Goal: Entertainment & Leisure: Browse casually

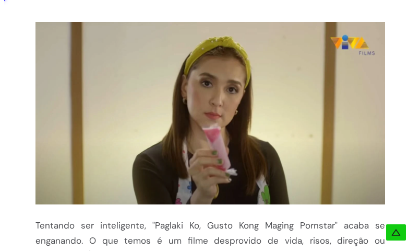
scroll to position [236, 0]
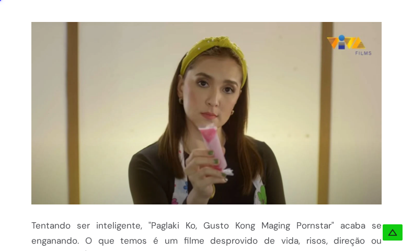
click at [254, 116] on img at bounding box center [206, 113] width 350 height 182
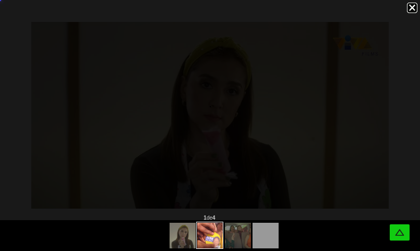
click at [232, 236] on div at bounding box center [237, 235] width 10 height 10
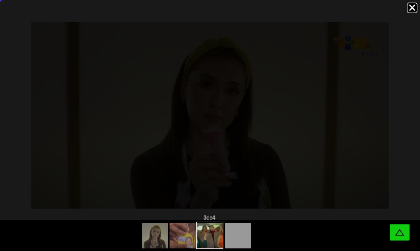
click at [153, 238] on div at bounding box center [210, 235] width 420 height 31
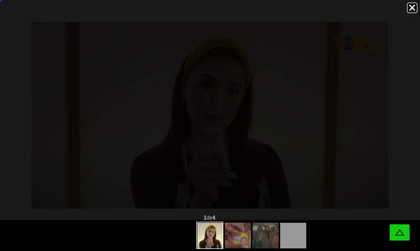
click at [208, 223] on div at bounding box center [209, 234] width 27 height 27
click at [212, 245] on div at bounding box center [209, 234] width 27 height 27
click at [204, 233] on div at bounding box center [209, 234] width 27 height 27
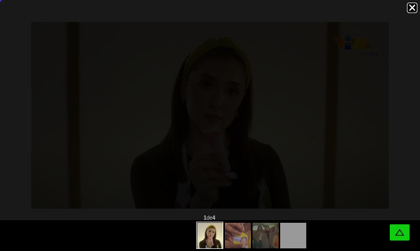
click at [204, 233] on div at bounding box center [209, 234] width 27 height 27
click at [245, 241] on div at bounding box center [252, 234] width 111 height 28
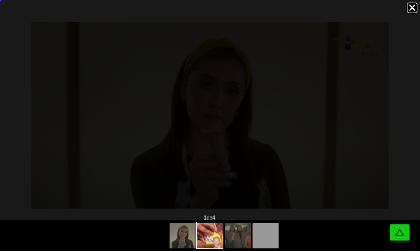
click at [245, 241] on img at bounding box center [238, 236] width 53 height 26
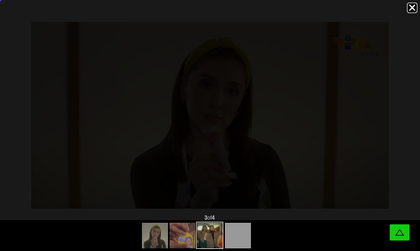
click at [245, 241] on div at bounding box center [210, 235] width 420 height 31
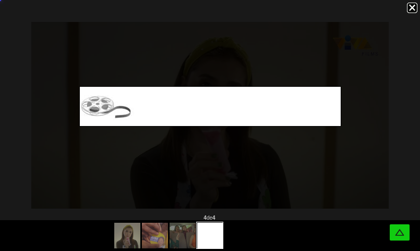
click at [134, 104] on img at bounding box center [210, 106] width 261 height 39
drag, startPoint x: 146, startPoint y: 110, endPoint x: 149, endPoint y: 101, distance: 9.4
click at [149, 101] on img at bounding box center [210, 106] width 261 height 39
click at [142, 105] on img at bounding box center [210, 106] width 261 height 39
click at [142, 102] on img at bounding box center [210, 106] width 261 height 39
